Goal: Task Accomplishment & Management: Complete application form

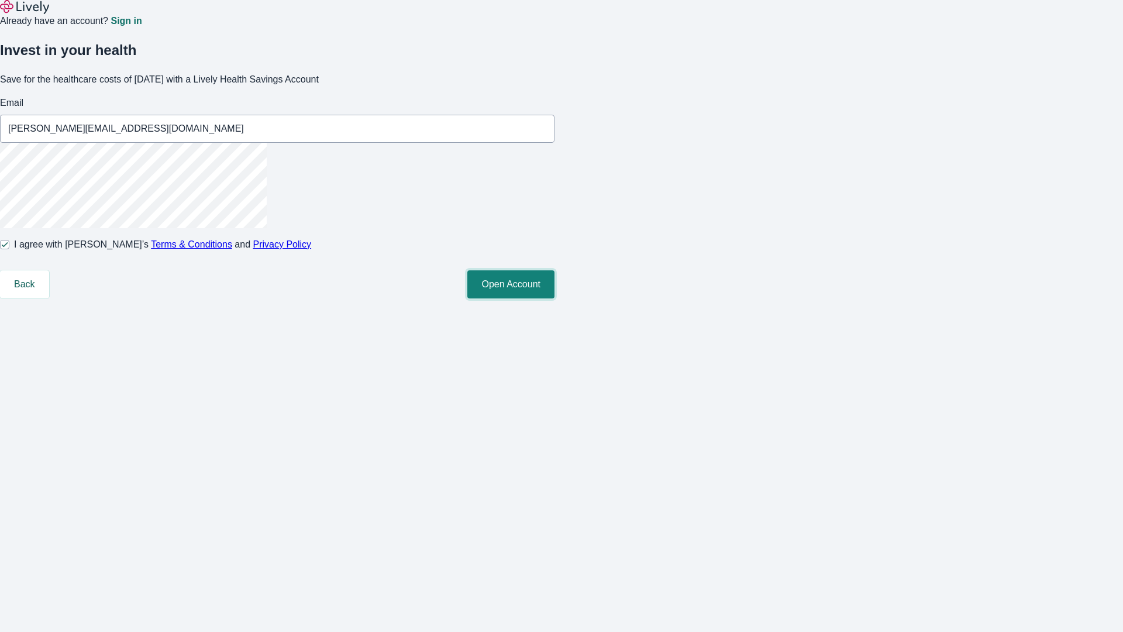
click at [555, 298] on button "Open Account" at bounding box center [510, 284] width 87 height 28
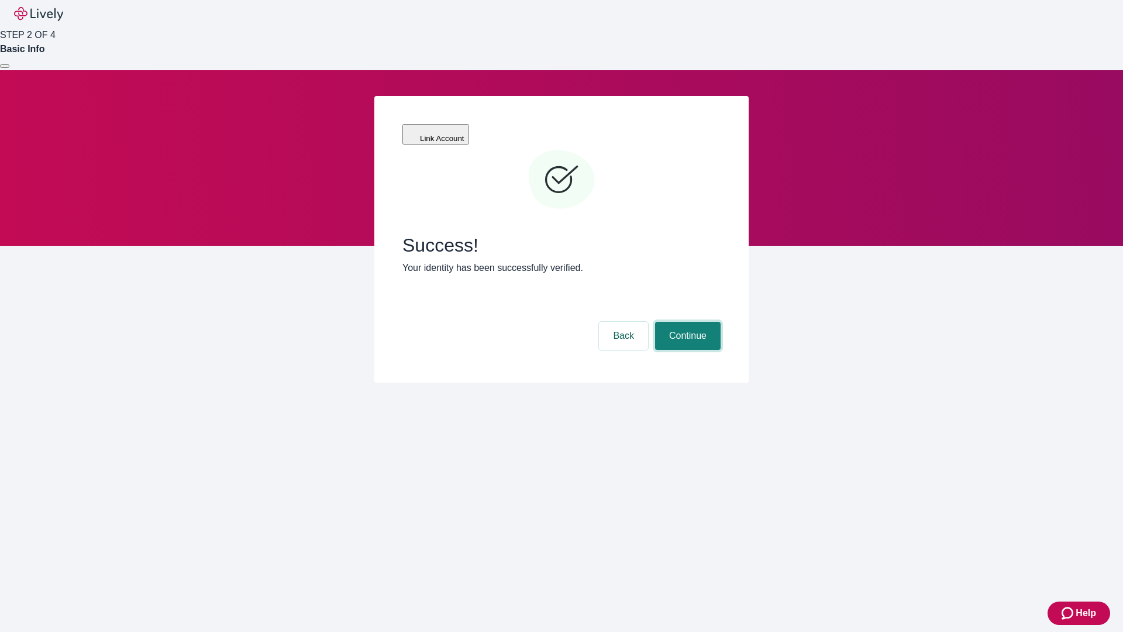
click at [686, 322] on button "Continue" at bounding box center [688, 336] width 66 height 28
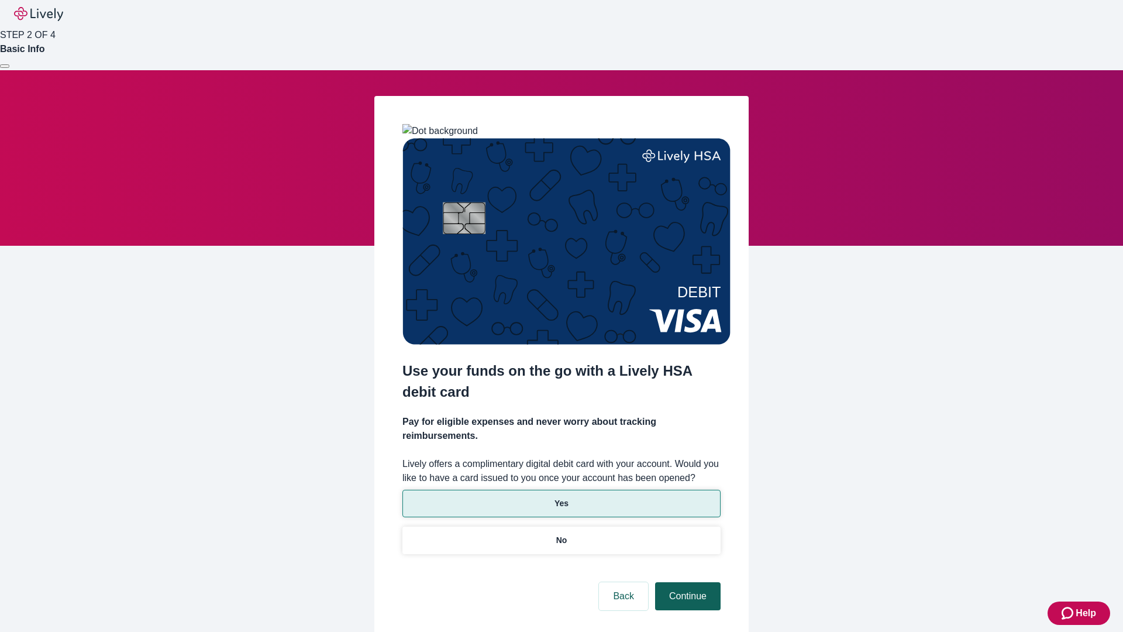
click at [561, 497] on p "Yes" at bounding box center [562, 503] width 14 height 12
click at [686, 582] on button "Continue" at bounding box center [688, 596] width 66 height 28
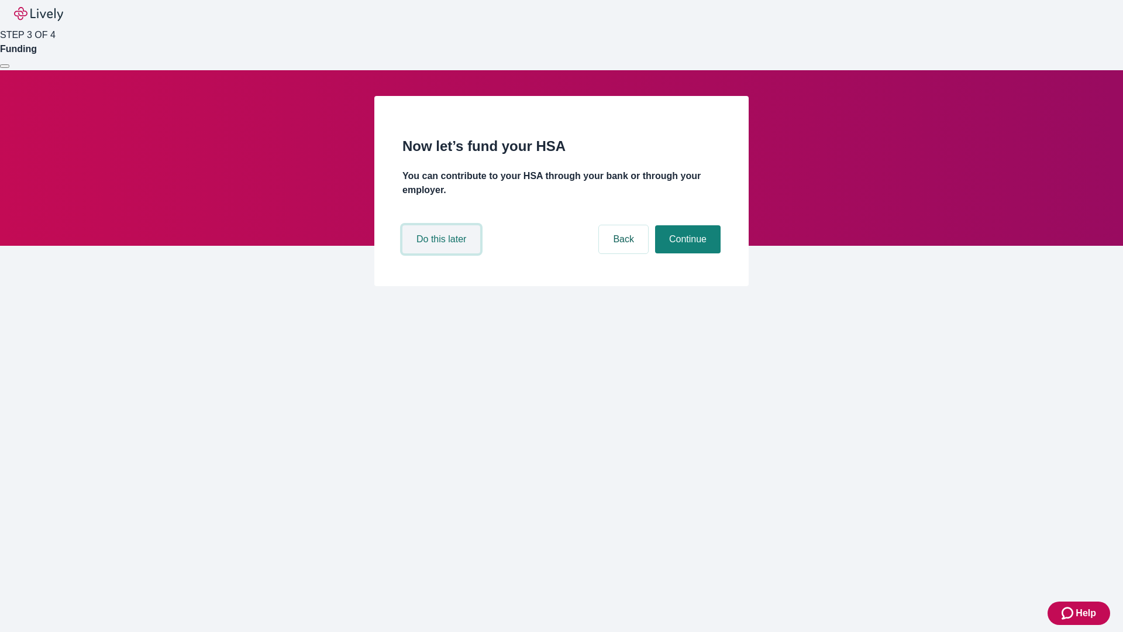
click at [443, 253] on button "Do this later" at bounding box center [441, 239] width 78 height 28
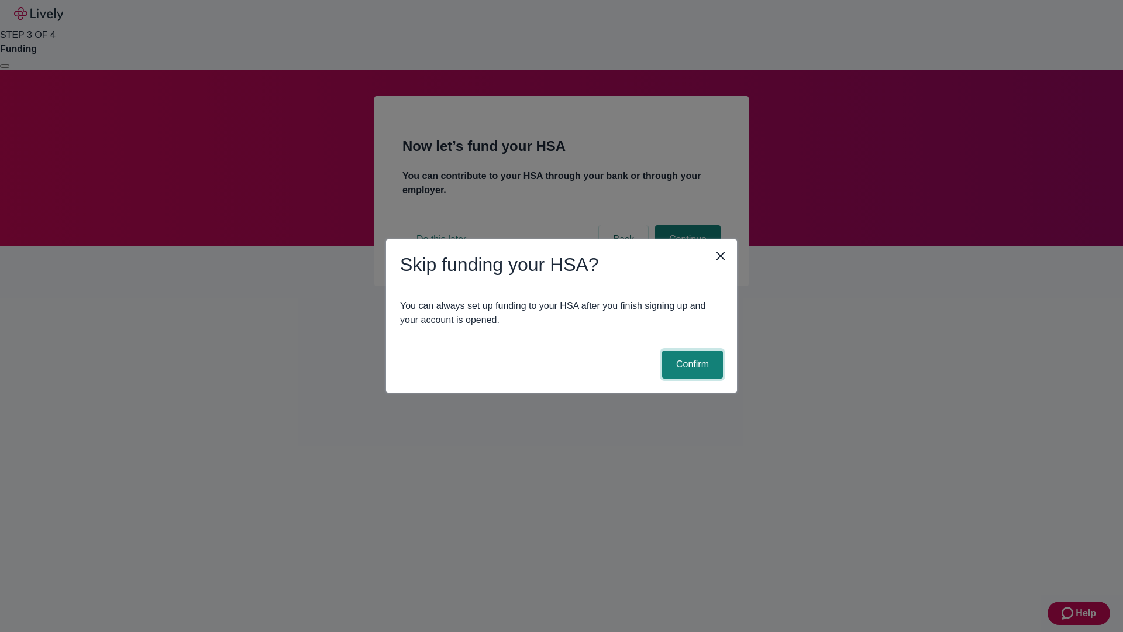
click at [691, 364] on button "Confirm" at bounding box center [692, 364] width 61 height 28
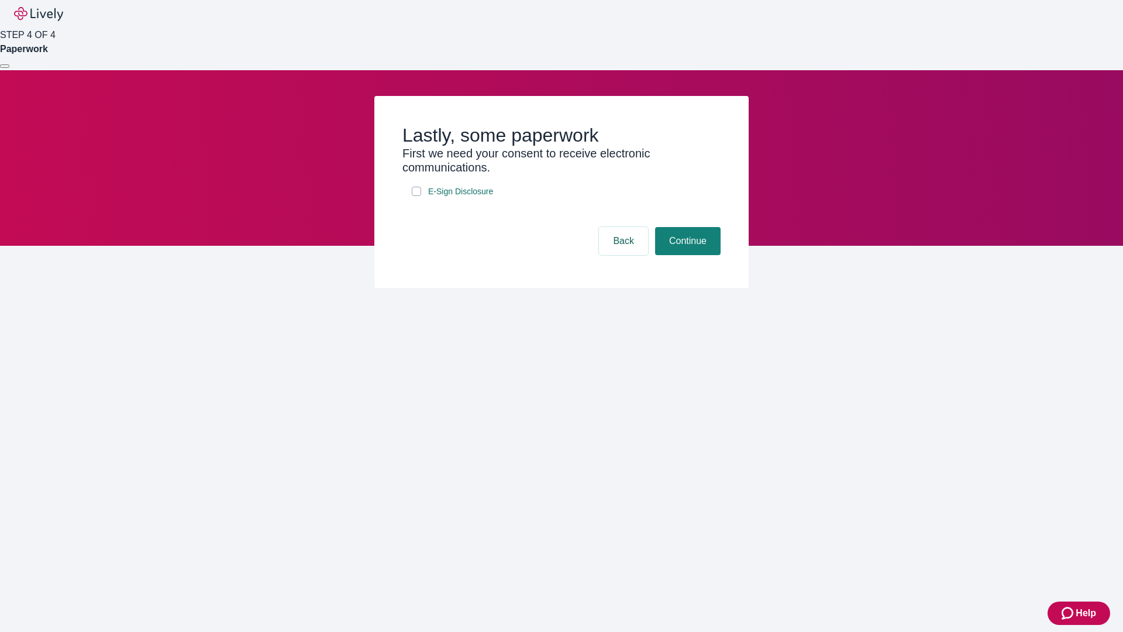
click at [416, 196] on input "E-Sign Disclosure" at bounding box center [416, 191] width 9 height 9
checkbox input "true"
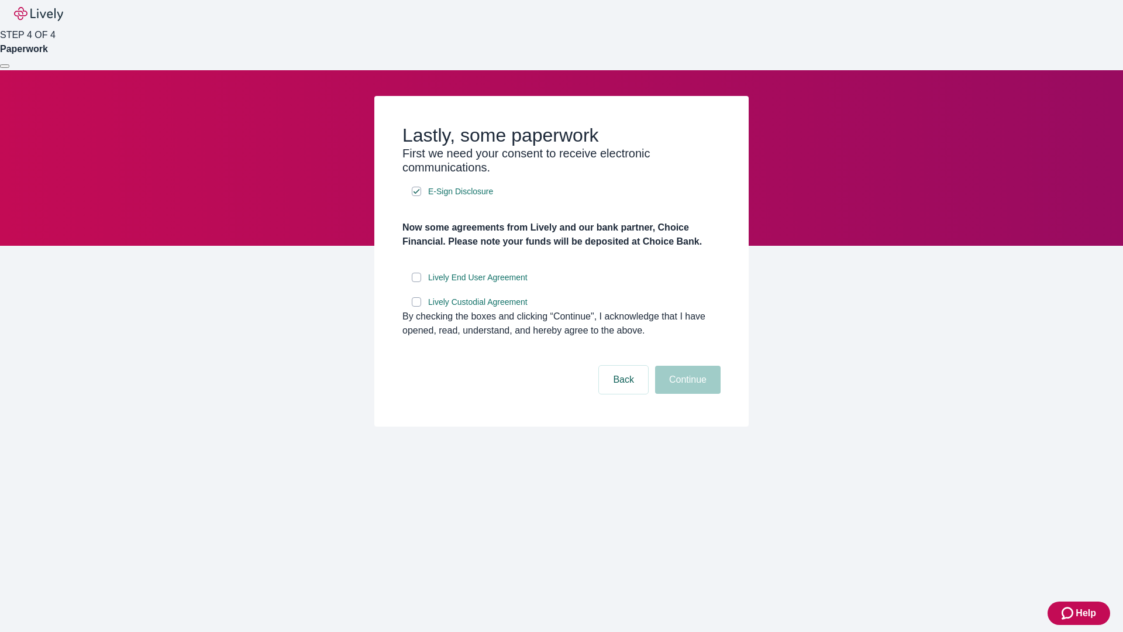
click at [416, 282] on input "Lively End User Agreement" at bounding box center [416, 277] width 9 height 9
checkbox input "true"
click at [416, 306] on input "Lively Custodial Agreement" at bounding box center [416, 301] width 9 height 9
checkbox input "true"
click at [686, 394] on button "Continue" at bounding box center [688, 380] width 66 height 28
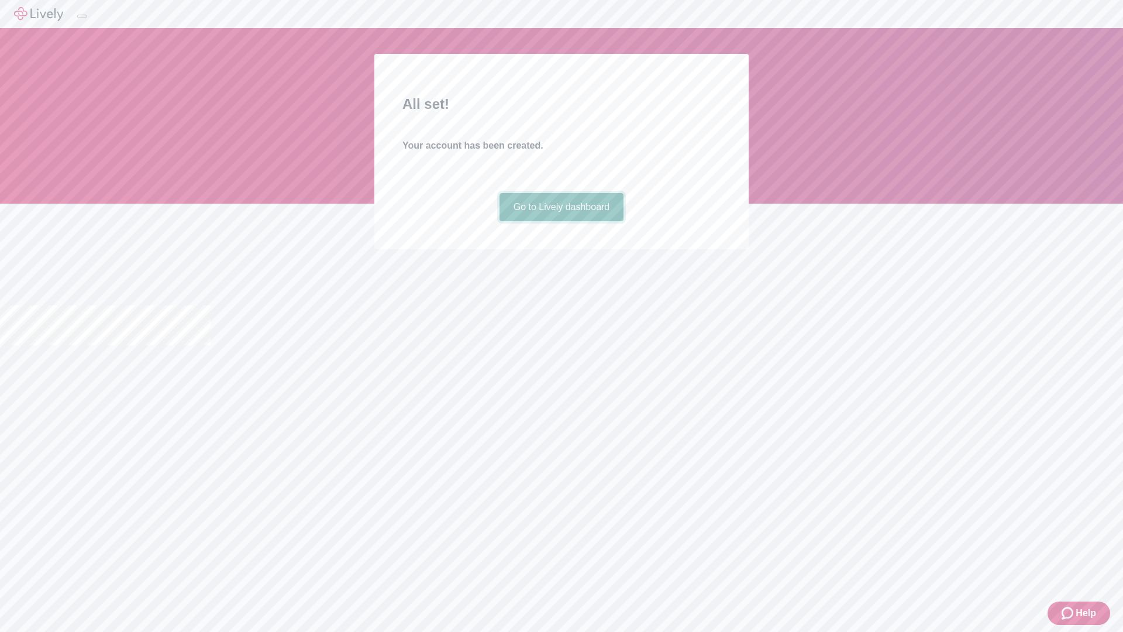
click at [561, 221] on link "Go to Lively dashboard" at bounding box center [562, 207] width 125 height 28
